Goal: Task Accomplishment & Management: Manage account settings

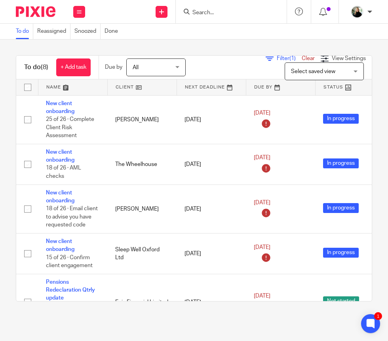
click at [191, 10] on form at bounding box center [233, 12] width 84 height 10
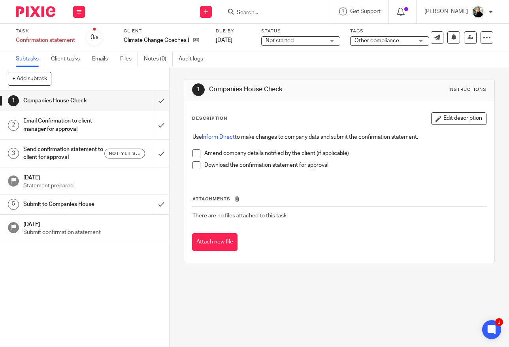
click at [199, 150] on li "Amend company details notified by the client (if applicable)" at bounding box center [340, 156] width 294 height 12
click at [193, 150] on span at bounding box center [197, 154] width 8 height 8
click at [194, 161] on span at bounding box center [197, 165] width 8 height 8
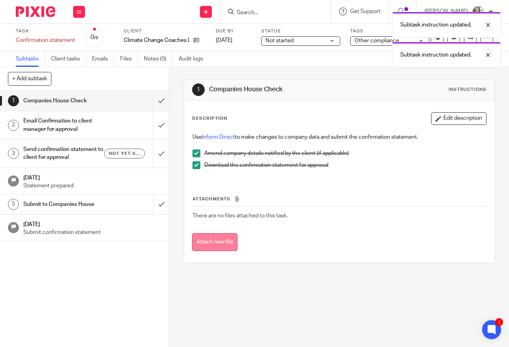
click at [209, 234] on button "Attach new file" at bounding box center [214, 242] width 45 height 18
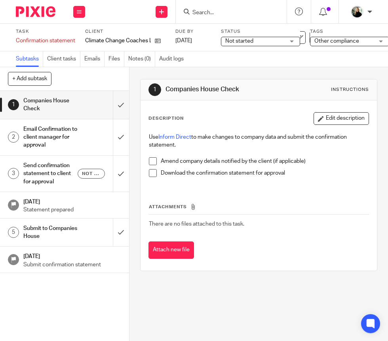
click at [195, 11] on input "Search" at bounding box center [226, 12] width 71 height 7
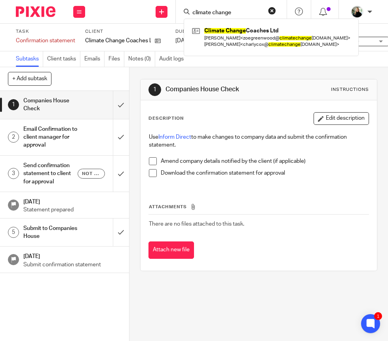
type input "climate change"
click button "submit" at bounding box center [0, 0] width 0 height 0
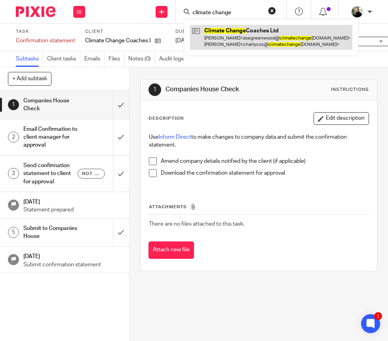
click at [195, 29] on link at bounding box center [271, 37] width 162 height 25
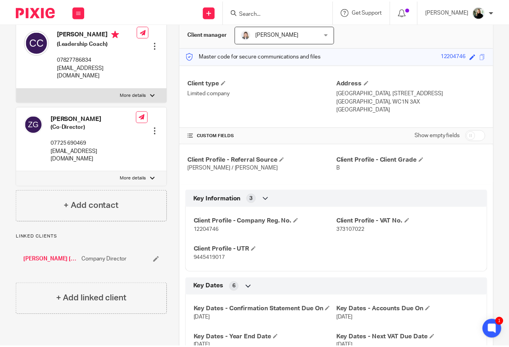
scroll to position [62, 0]
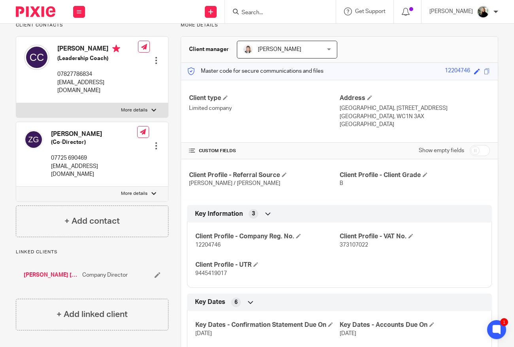
click at [133, 107] on p "More details" at bounding box center [134, 110] width 27 height 6
click at [16, 103] on input "More details" at bounding box center [16, 103] width 0 height 0
checkbox input "true"
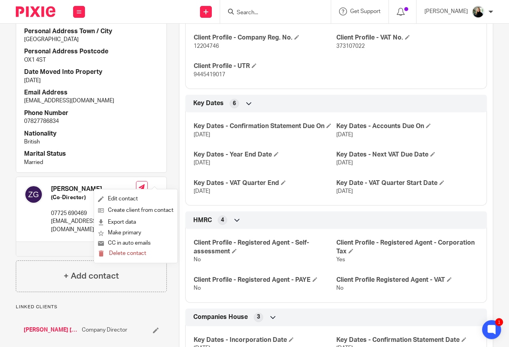
scroll to position [262, 0]
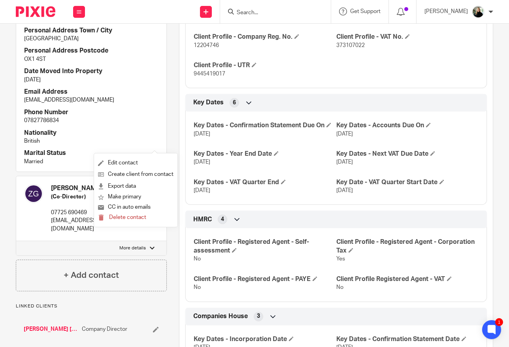
click at [53, 241] on label "More details" at bounding box center [91, 248] width 150 height 14
click at [16, 241] on input "More details" at bounding box center [16, 241] width 0 height 0
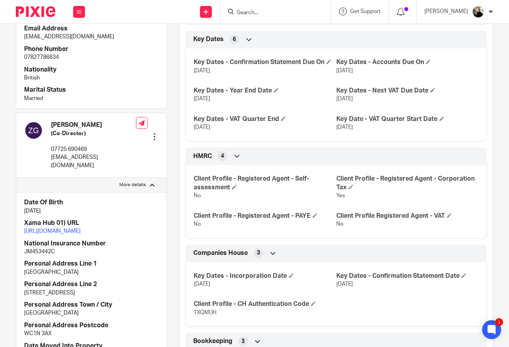
scroll to position [324, 0]
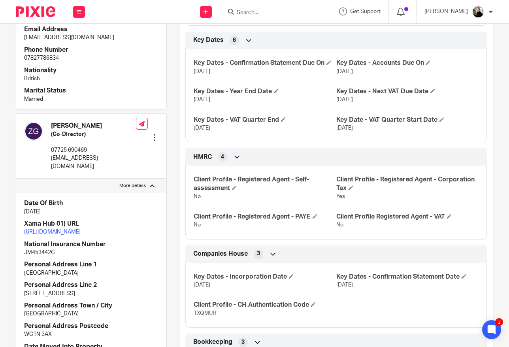
click at [130, 183] on p "More details" at bounding box center [132, 186] width 27 height 6
click at [16, 178] on input "More details" at bounding box center [16, 178] width 0 height 0
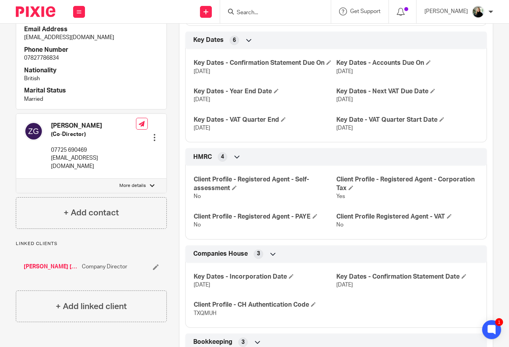
click at [130, 183] on p "More details" at bounding box center [132, 186] width 27 height 6
click at [16, 178] on input "More details" at bounding box center [16, 178] width 0 height 0
checkbox input "true"
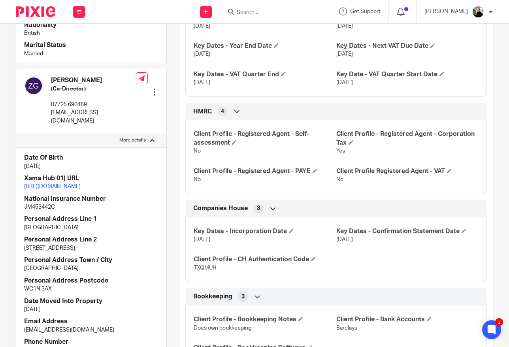
scroll to position [375, 0]
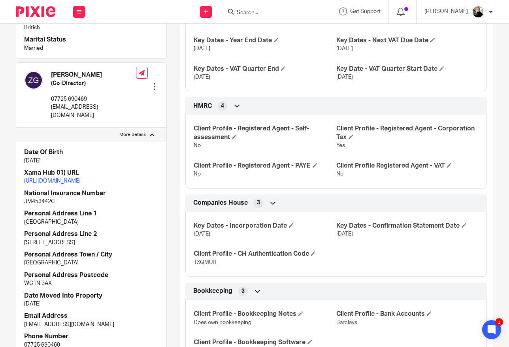
drag, startPoint x: 73, startPoint y: 170, endPoint x: 21, endPoint y: 167, distance: 52.3
click at [21, 167] on div "Date Of Birth 5 Jul 1980 Xama Hub 01) URL https://platform.xamatech.com/portal/…" at bounding box center [91, 279] width 150 height 275
copy p "27 Old Gloucester Street"
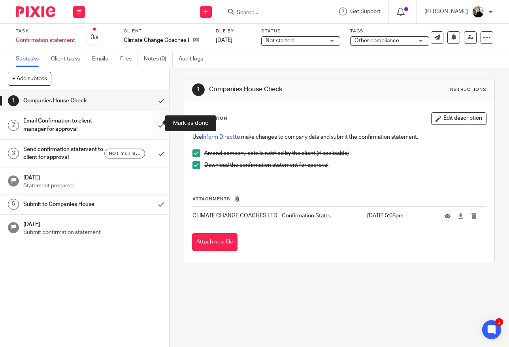
click at [147, 123] on input "submit" at bounding box center [84, 125] width 169 height 28
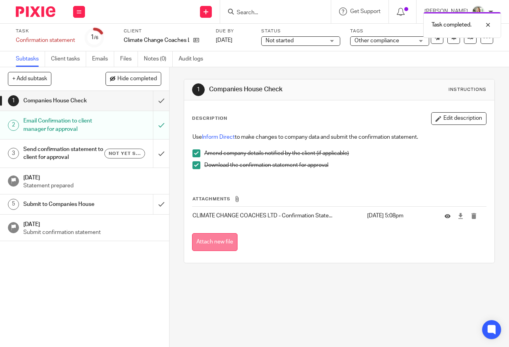
click at [216, 233] on button "Attach new file" at bounding box center [214, 242] width 45 height 18
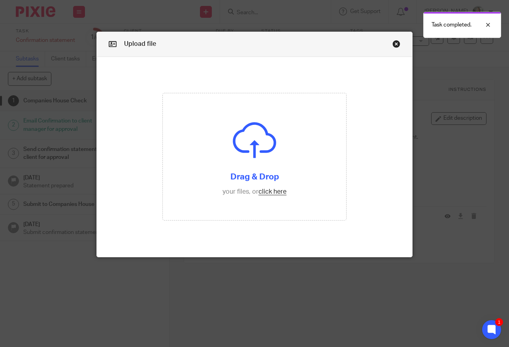
click at [398, 45] on div "Upload file" at bounding box center [255, 44] width 316 height 25
click at [396, 44] on link "Close this dialog window" at bounding box center [397, 45] width 8 height 11
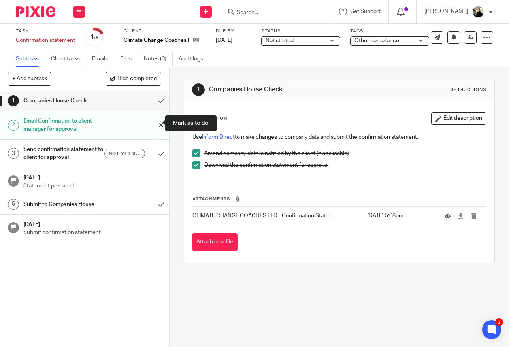
click at [153, 123] on input "submit" at bounding box center [84, 125] width 169 height 28
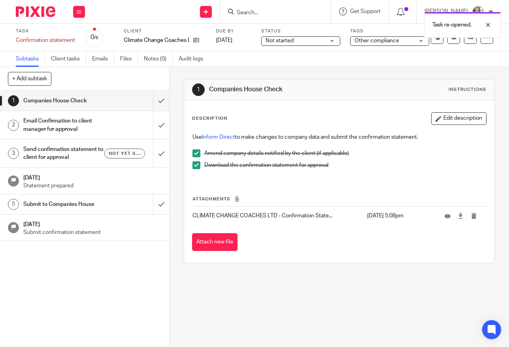
click at [99, 140] on link "3 Send confirmation statement to client for approval Not yet sent" at bounding box center [76, 154] width 153 height 28
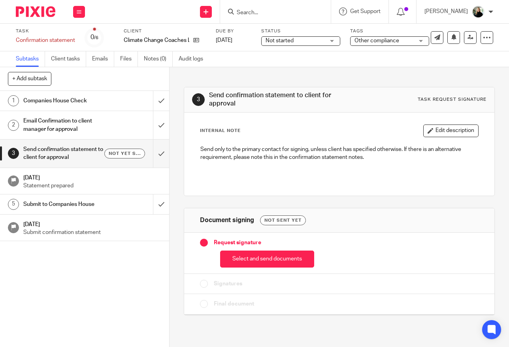
click at [95, 125] on h1 "Email Confirmation to client manager for approval" at bounding box center [63, 125] width 81 height 20
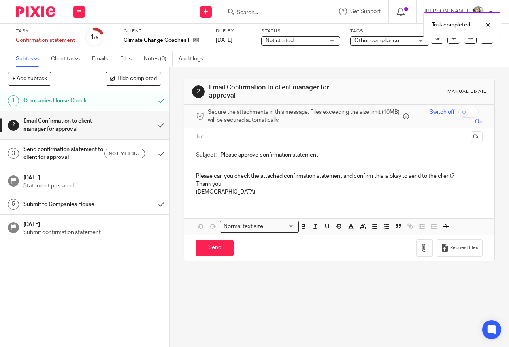
click at [234, 188] on p "[DEMOGRAPHIC_DATA]" at bounding box center [339, 192] width 287 height 8
click at [312, 146] on input "Please approve confirmation statement" at bounding box center [352, 155] width 262 height 18
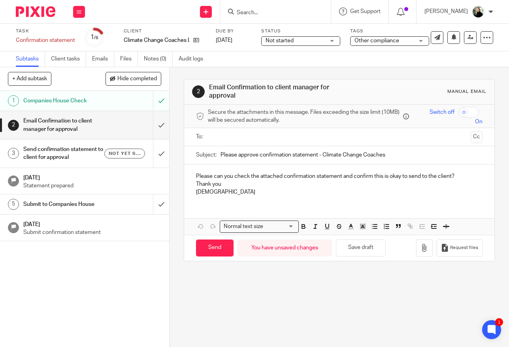
type input "Please approve confirmation statement - Climate Change Coaches"
click at [280, 129] on div at bounding box center [340, 137] width 262 height 18
click at [286, 133] on input "text" at bounding box center [339, 137] width 257 height 9
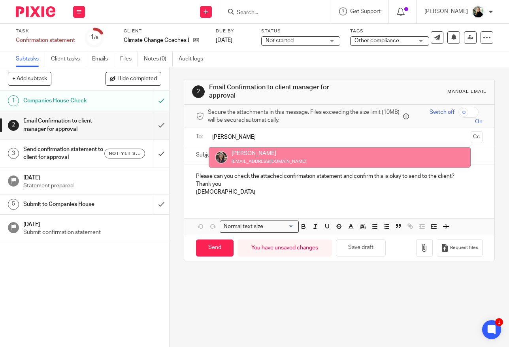
type input "[PERSON_NAME]"
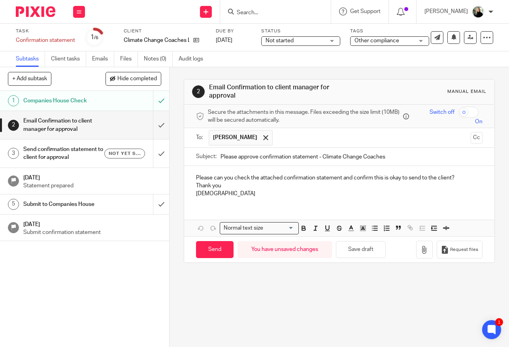
click at [245, 182] on p "Thank you" at bounding box center [339, 186] width 287 height 8
click at [220, 174] on p "Please can you check the attached confirmation statement and confirm this is ok…" at bounding box center [339, 178] width 287 height 8
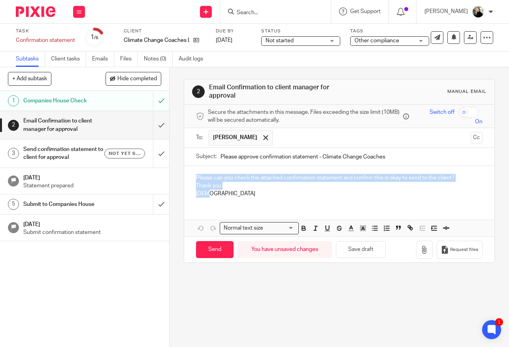
drag, startPoint x: 215, startPoint y: 173, endPoint x: 186, endPoint y: 157, distance: 33.1
click at [186, 166] on div "Please can you check the attached confirmation statement and confirm this is ok…" at bounding box center [339, 185] width 311 height 38
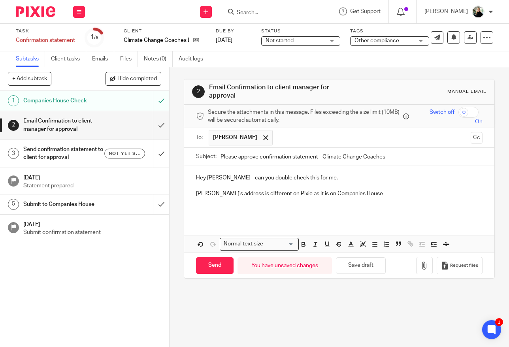
click at [337, 198] on p at bounding box center [339, 202] width 287 height 8
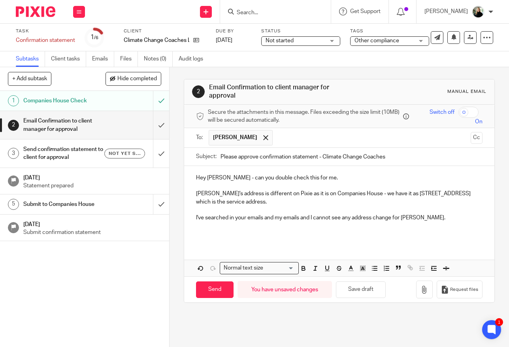
click at [368, 214] on p "I've searched in your emails and my emails and I cannot see any address change …" at bounding box center [339, 218] width 287 height 8
click at [372, 206] on p at bounding box center [339, 210] width 287 height 8
click at [373, 214] on p "I've searched in your emails and my emails and I cannot see any address change …" at bounding box center [339, 218] width 287 height 8
click at [370, 214] on p "I've searched in your emails and my emails and I cannot see any address change …" at bounding box center [339, 218] width 287 height 8
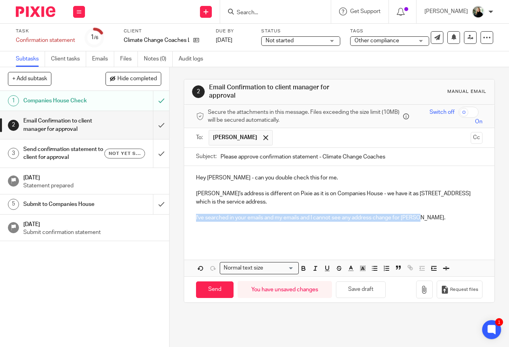
click at [370, 214] on p "I've searched in your emails and my emails and I cannot see any address change …" at bounding box center [339, 218] width 287 height 8
click at [243, 230] on p at bounding box center [339, 234] width 287 height 8
click at [296, 222] on p at bounding box center [339, 226] width 287 height 8
click at [365, 214] on p "I've searched in your emails and my emails and I cannot see any address change …" at bounding box center [339, 218] width 287 height 8
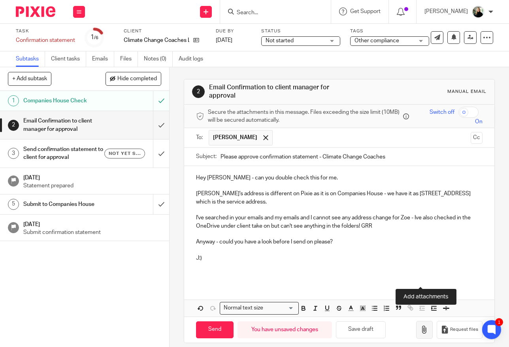
click at [422, 326] on icon "button" at bounding box center [425, 330] width 8 height 8
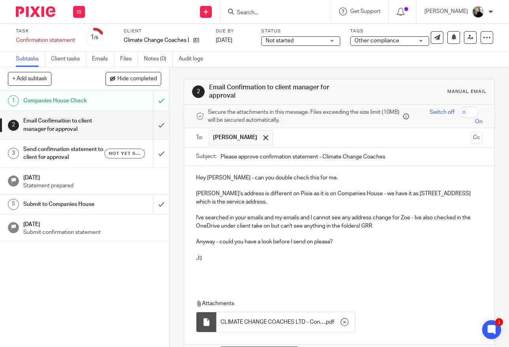
type input "Sent"
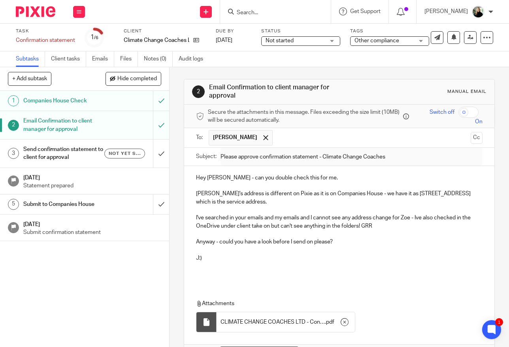
click at [224, 246] on p at bounding box center [339, 250] width 287 height 8
click at [84, 144] on h1 "Send confirmation statement to client for approval" at bounding box center [63, 154] width 81 height 20
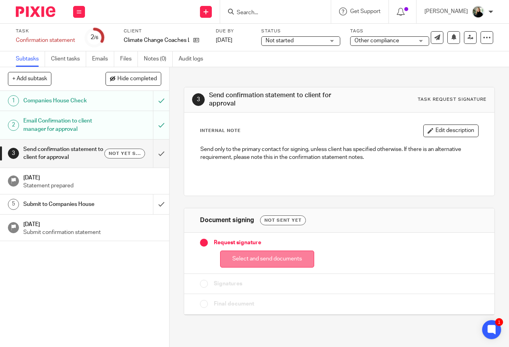
click at [258, 251] on button "Select and send documents" at bounding box center [267, 259] width 94 height 17
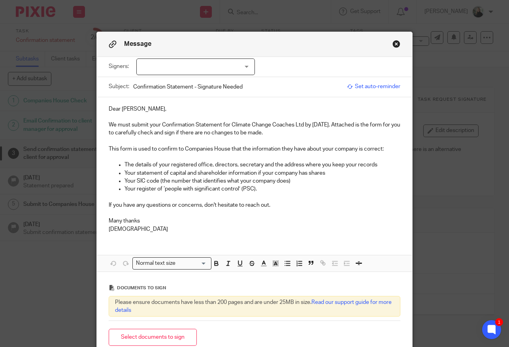
click at [187, 67] on div at bounding box center [195, 67] width 119 height 17
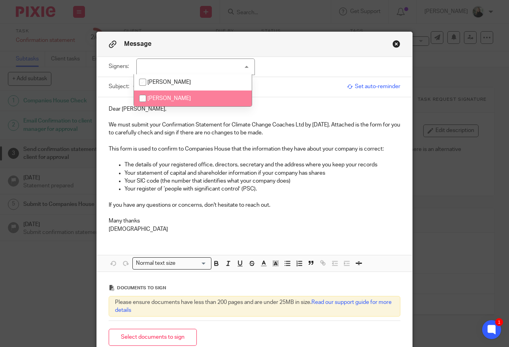
click at [165, 93] on li "[PERSON_NAME]" at bounding box center [193, 99] width 118 height 16
checkbox input "true"
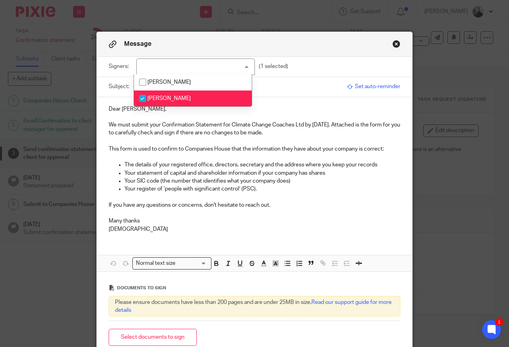
click at [214, 161] on p "The details of your registered office, directors, secretary and the address whe…" at bounding box center [263, 165] width 276 height 8
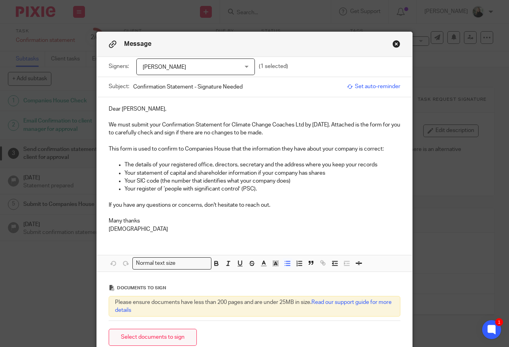
click at [153, 329] on button "Select documents to sign" at bounding box center [153, 337] width 88 height 17
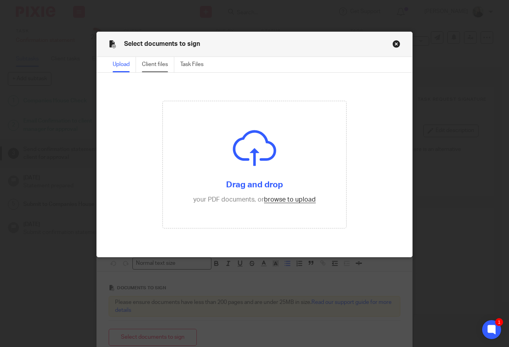
click at [148, 69] on div "Client files" at bounding box center [158, 64] width 32 height 15
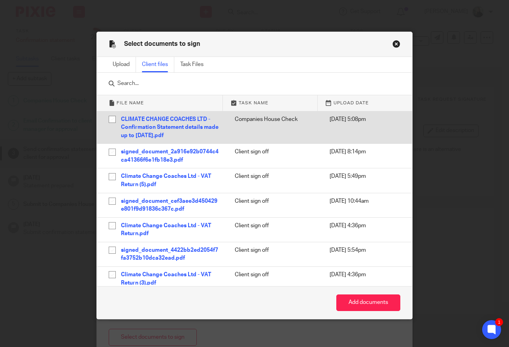
click at [159, 120] on div "CLIMATE CHANGE COACHES LTD - Confirmation Statement details made up to [DATE].p…" at bounding box center [170, 128] width 98 height 25
click at [112, 119] on input "checkbox" at bounding box center [112, 119] width 15 height 15
checkbox input "true"
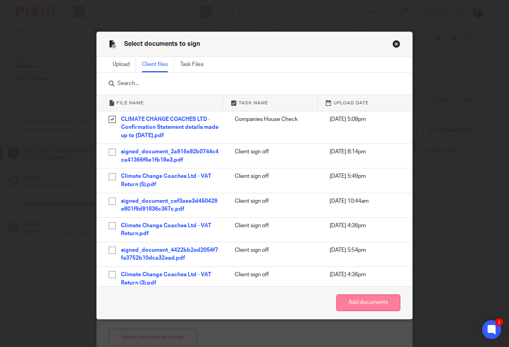
click at [366, 302] on button "Add documents" at bounding box center [369, 303] width 64 height 17
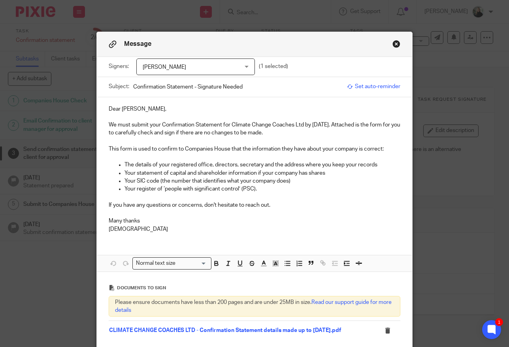
click at [175, 123] on p "We must submit your Confirmation Statement for Climate Change Coaches Ltd by 25…" at bounding box center [255, 129] width 292 height 16
click at [207, 137] on p at bounding box center [255, 141] width 292 height 8
click at [211, 123] on p "We must submit your Confirmation Statement for Climate Change Coaches Ltd by 25…" at bounding box center [255, 129] width 292 height 16
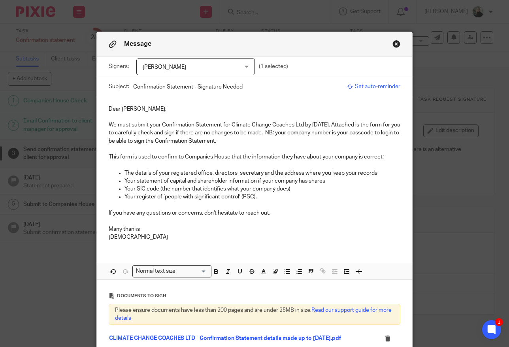
click at [165, 169] on p "The details of your registered office, directors, secretary and the address whe…" at bounding box center [263, 173] width 276 height 8
click at [159, 185] on p "Your SIC code (the number that identifies what your company does)" at bounding box center [263, 189] width 276 height 8
click at [180, 217] on p at bounding box center [255, 221] width 292 height 8
click at [216, 217] on p at bounding box center [255, 221] width 292 height 8
